Goal: Transaction & Acquisition: Purchase product/service

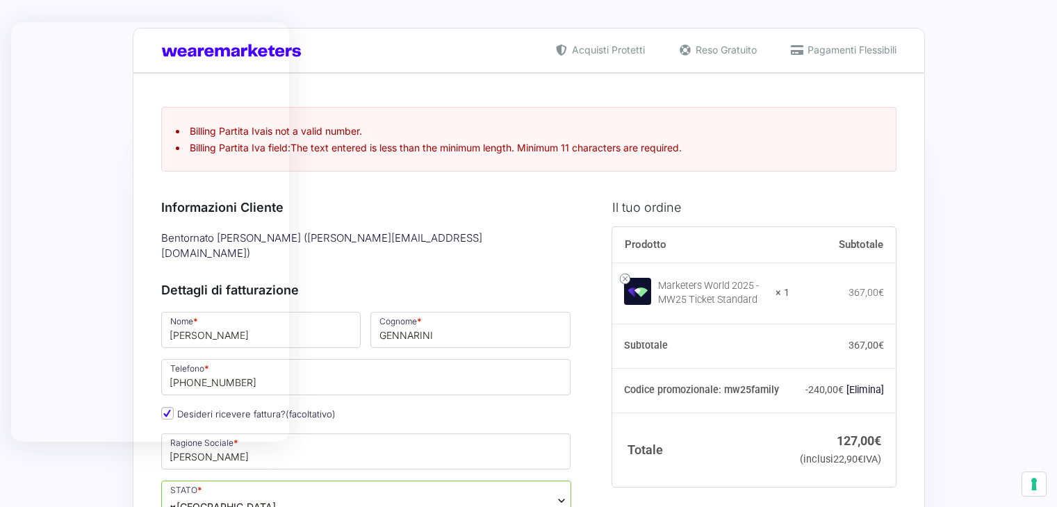
select select "ES"
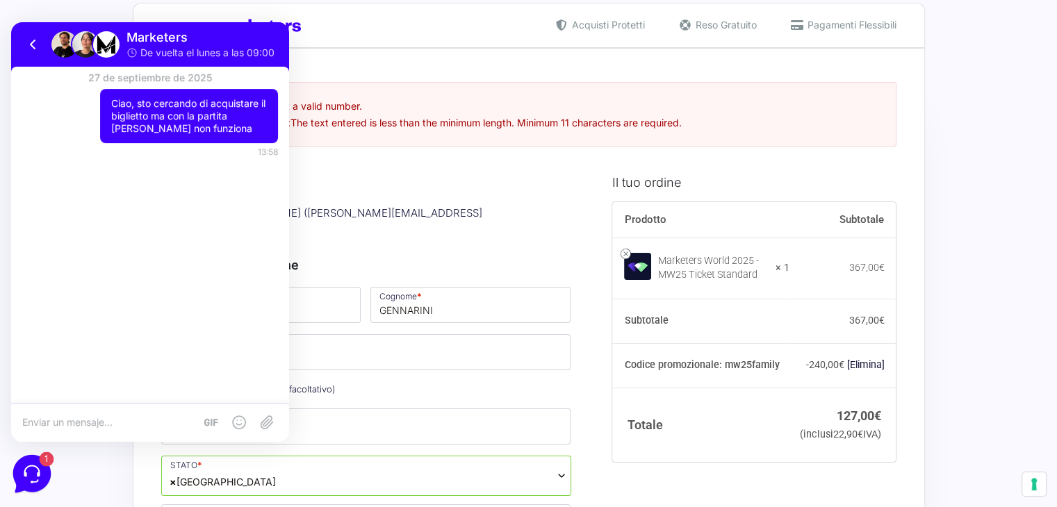
scroll to position [25, 0]
click at [38, 477] on icon at bounding box center [31, 472] width 36 height 36
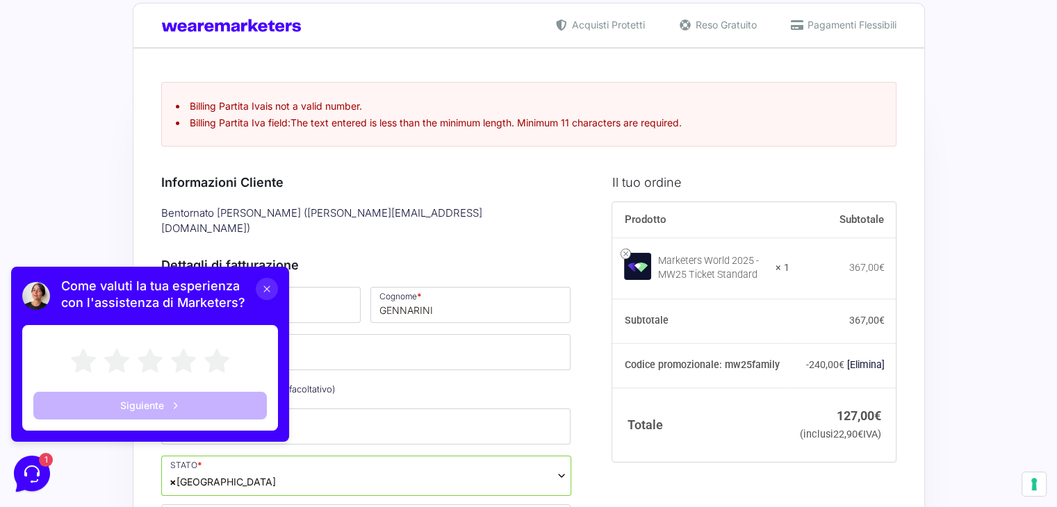
click at [267, 281] on button at bounding box center [267, 289] width 22 height 22
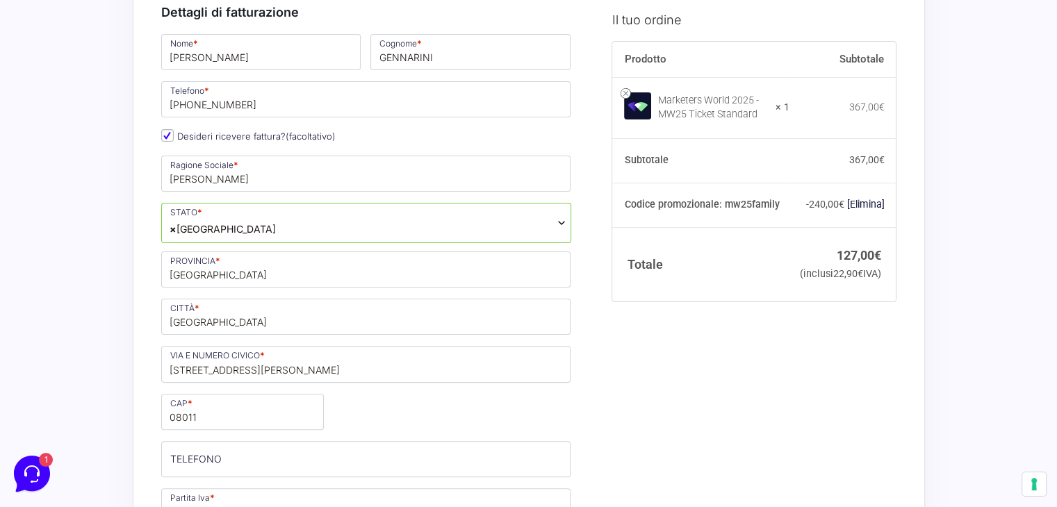
scroll to position [295, 0]
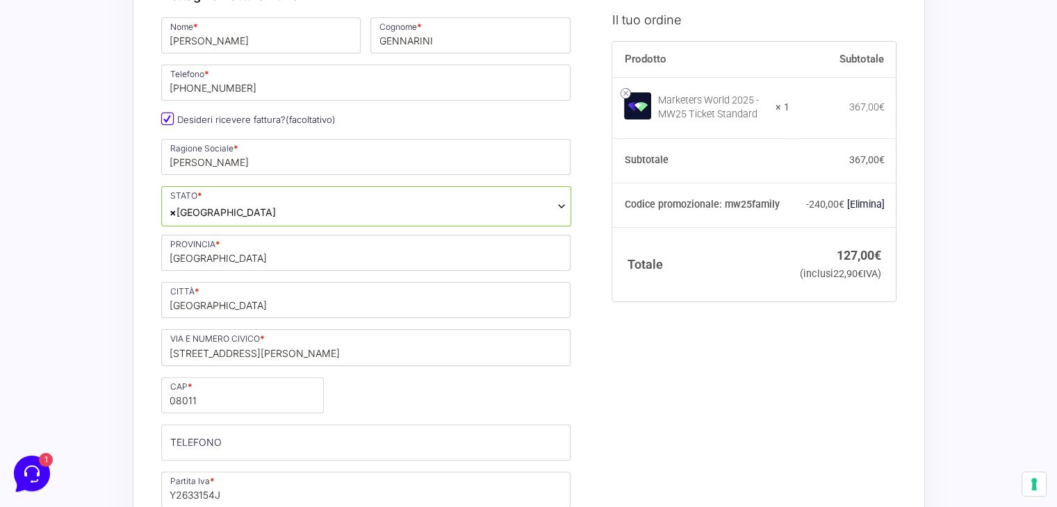
click at [164, 113] on input "Desideri ricevere fattura? (facoltativo)" at bounding box center [167, 119] width 13 height 13
checkbox input "false"
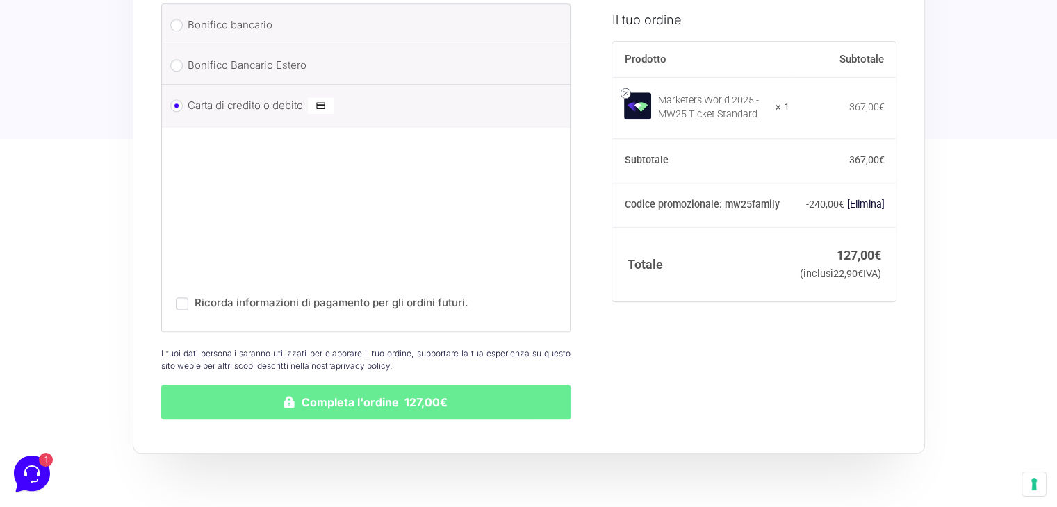
scroll to position [1422, 0]
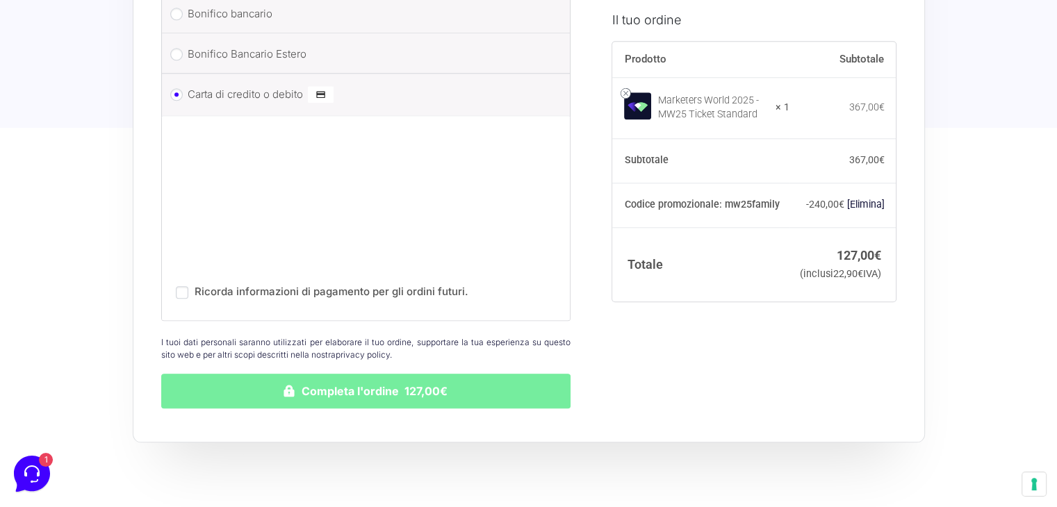
click at [433, 374] on button "Completa l'ordine 127,00€" at bounding box center [366, 391] width 410 height 35
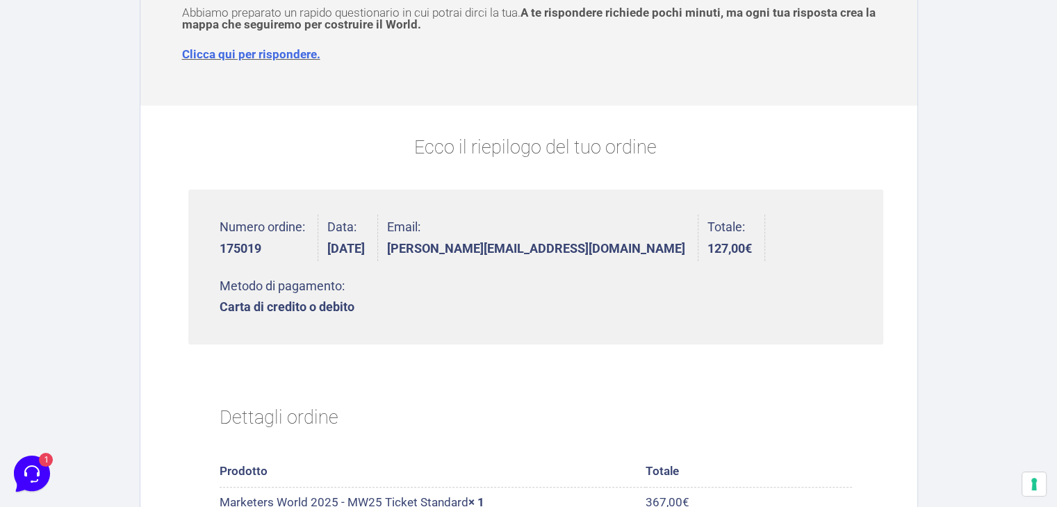
scroll to position [247, 0]
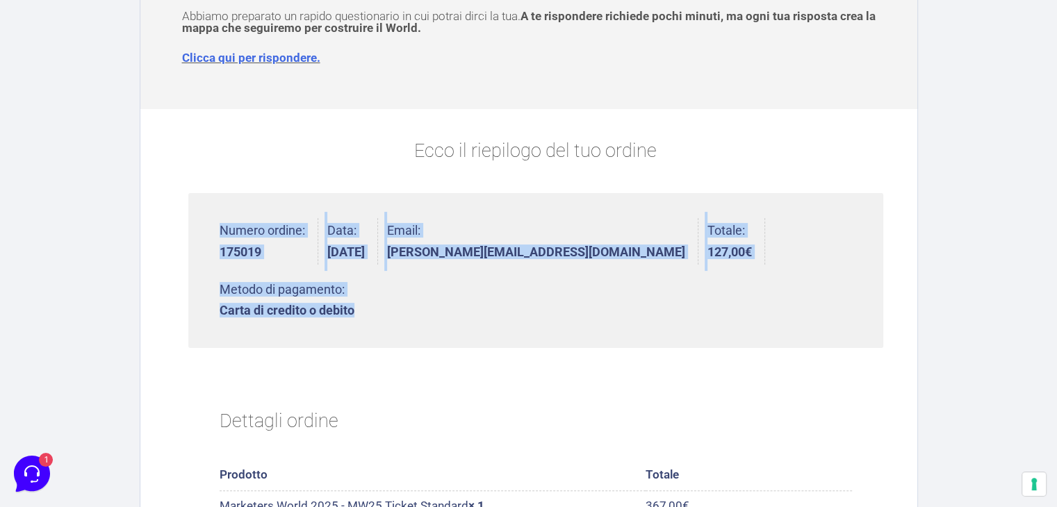
drag, startPoint x: 1042, startPoint y: 217, endPoint x: 1041, endPoint y: 137, distance: 80.6
click at [1041, 137] on section "Grazie per aver acquistato! Riceverai a breve una mail con il tuo biglietto! Sa…" at bounding box center [528, 437] width 1057 height 1283
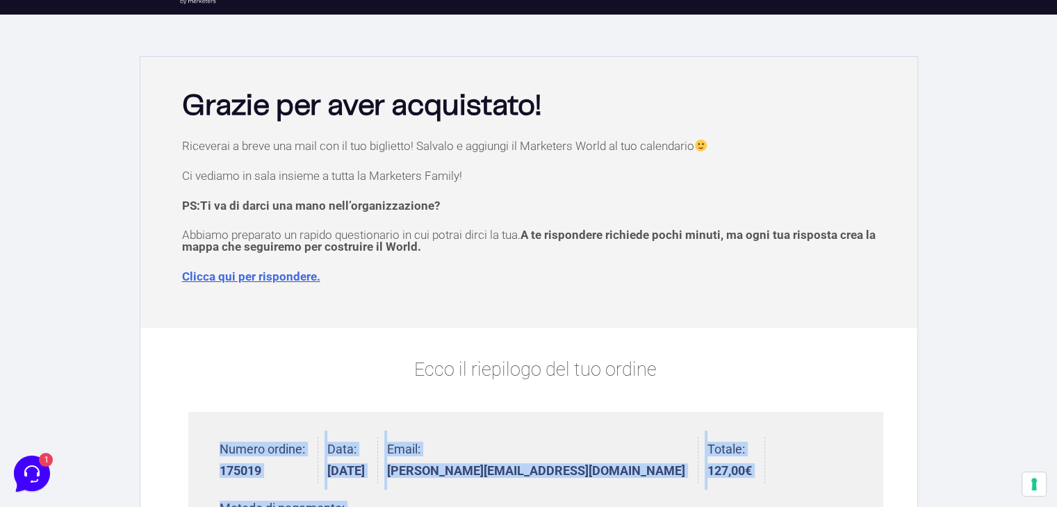
scroll to position [14, 0]
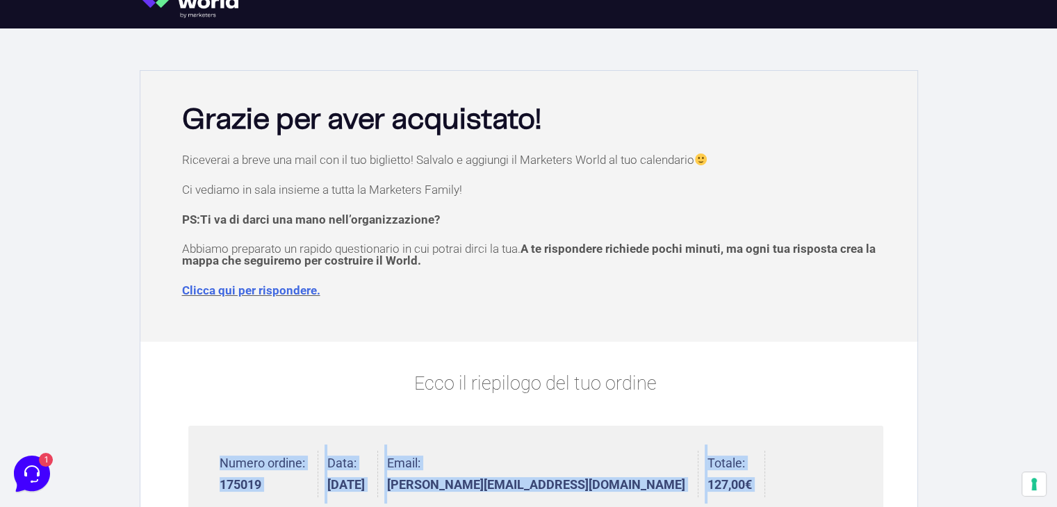
click at [272, 287] on link "Clicca qui per rispondere." at bounding box center [251, 290] width 138 height 14
